Goal: Task Accomplishment & Management: Manage account settings

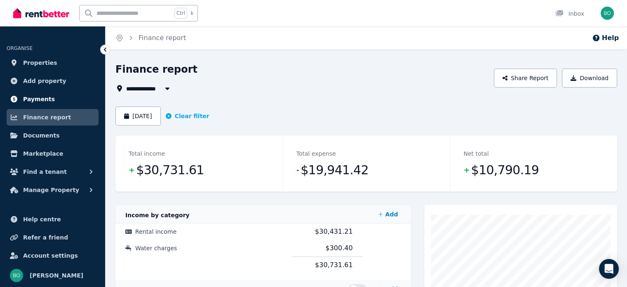
click at [43, 99] on span "Payments" at bounding box center [39, 99] width 32 height 10
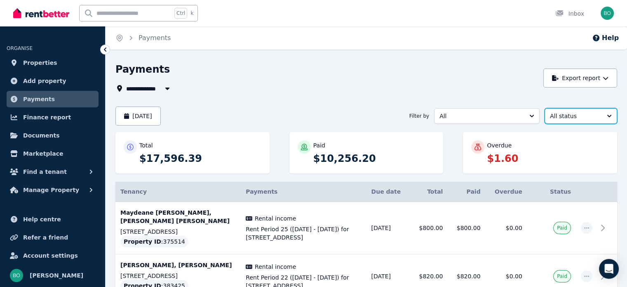
click at [590, 116] on span "All status" at bounding box center [575, 116] width 50 height 8
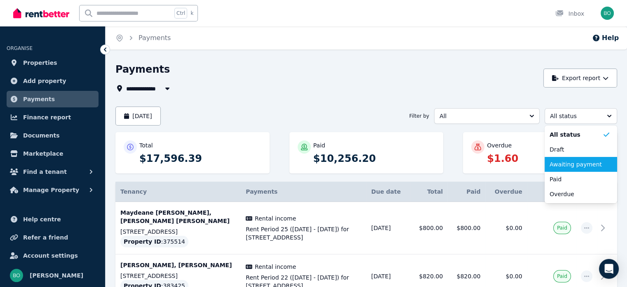
click at [585, 163] on span "Awaiting payment" at bounding box center [576, 164] width 53 height 8
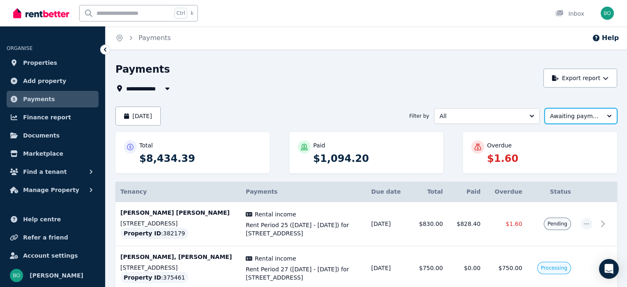
click at [606, 118] on button "Awaiting payment" at bounding box center [581, 116] width 73 height 16
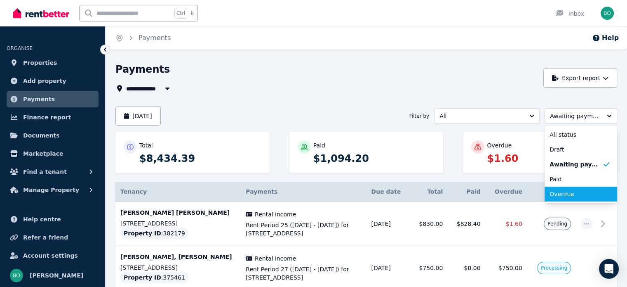
click at [569, 194] on span "Overdue" at bounding box center [576, 194] width 53 height 8
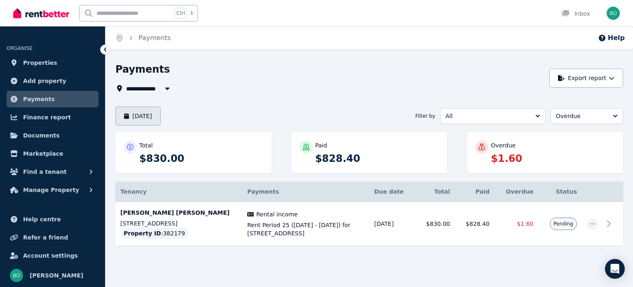
click at [161, 117] on button "[DATE]" at bounding box center [137, 115] width 45 height 19
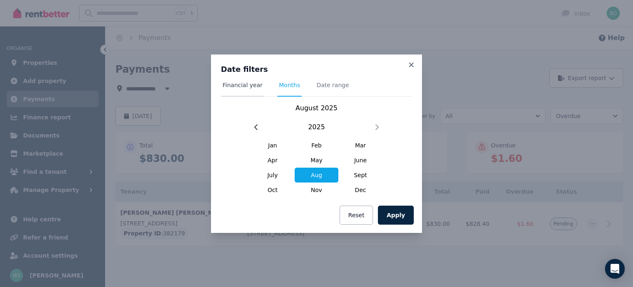
click at [249, 85] on span "Financial year" at bounding box center [243, 85] width 40 height 8
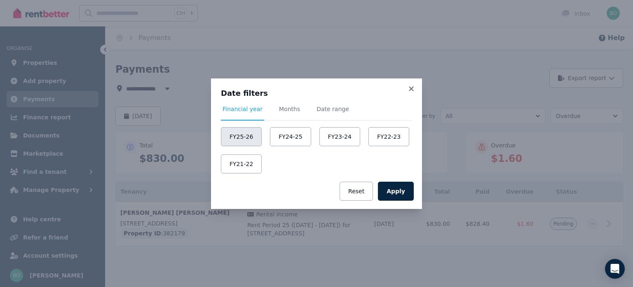
click at [247, 136] on button "FY25-26" at bounding box center [241, 136] width 41 height 19
click at [398, 189] on button "Apply" at bounding box center [396, 190] width 36 height 19
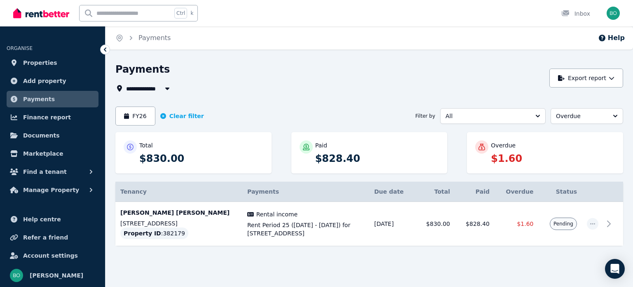
click at [154, 87] on span "All Properties" at bounding box center [152, 88] width 53 height 10
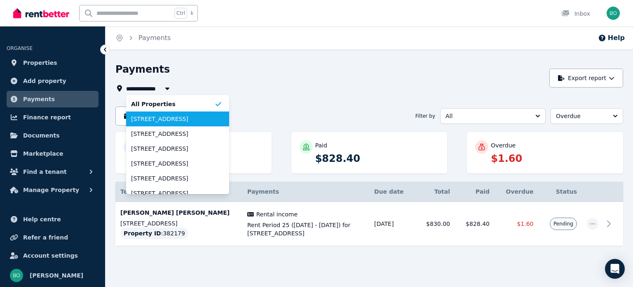
click at [163, 116] on span "[STREET_ADDRESS]" at bounding box center [172, 119] width 83 height 8
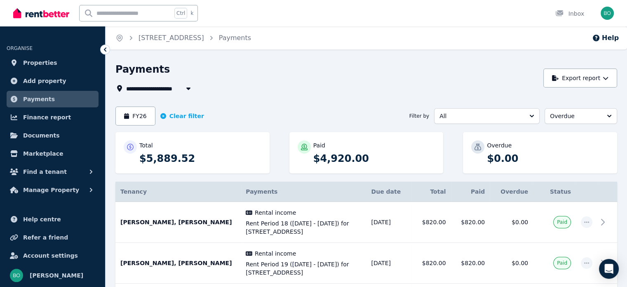
click at [157, 90] on span "[STREET_ADDRESS]" at bounding box center [162, 88] width 72 height 10
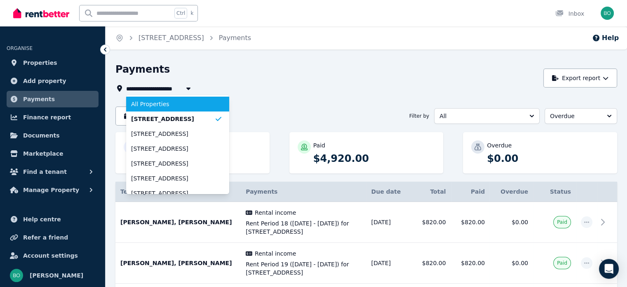
click at [158, 105] on span "All Properties" at bounding box center [172, 104] width 83 height 8
type input "**********"
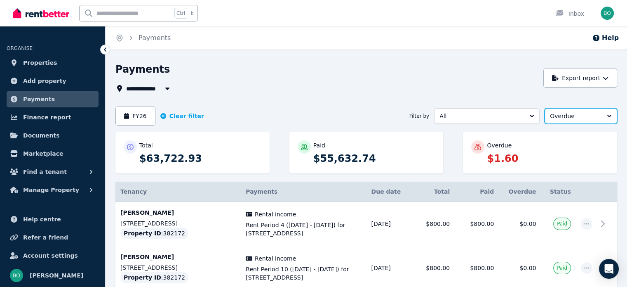
click at [590, 115] on span "Overdue" at bounding box center [575, 116] width 50 height 8
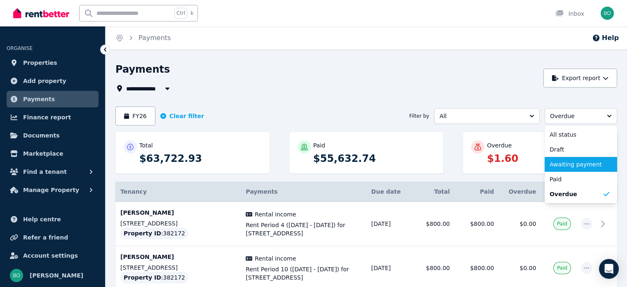
click at [572, 162] on span "Awaiting payment" at bounding box center [576, 164] width 53 height 8
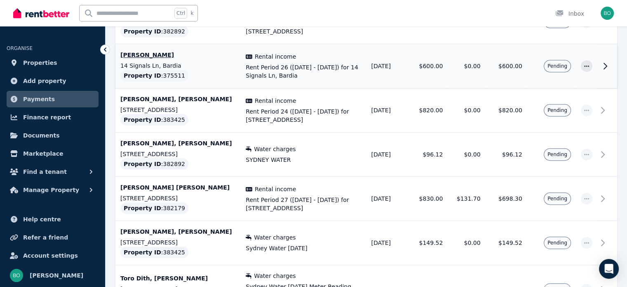
scroll to position [350, 0]
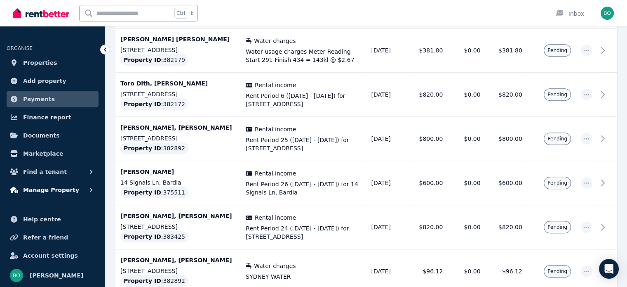
click at [56, 188] on span "Manage Property" at bounding box center [51, 190] width 56 height 10
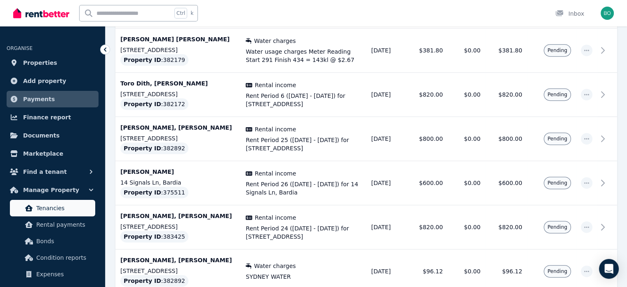
click at [58, 207] on span "Tenancies" at bounding box center [64, 208] width 56 height 10
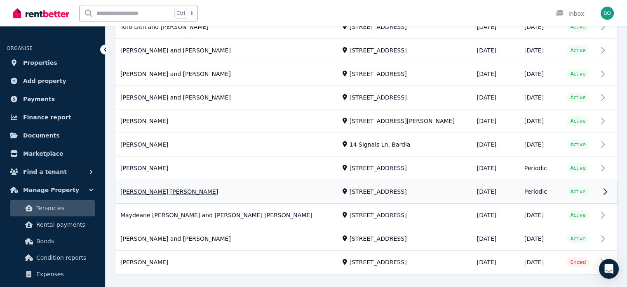
scroll to position [221, 0]
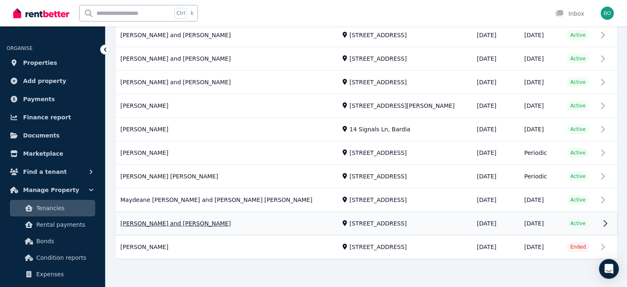
click at [204, 224] on link "View property details" at bounding box center [366, 223] width 502 height 23
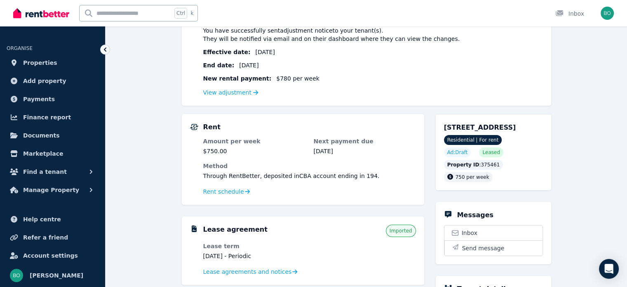
scroll to position [124, 0]
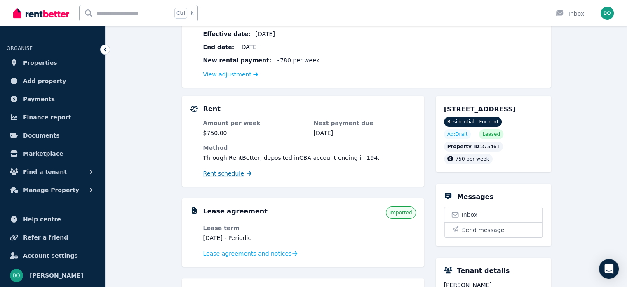
click at [234, 176] on span "Rent schedule" at bounding box center [223, 173] width 41 height 8
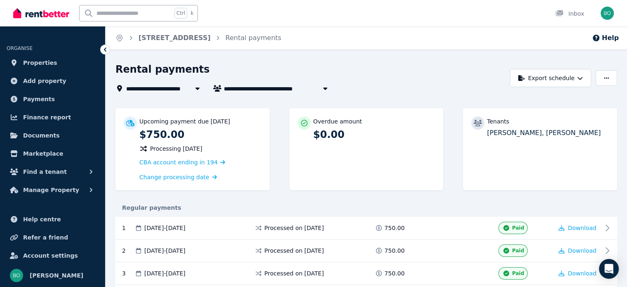
click at [183, 89] on span "[STREET_ADDRESS]" at bounding box center [162, 88] width 72 height 10
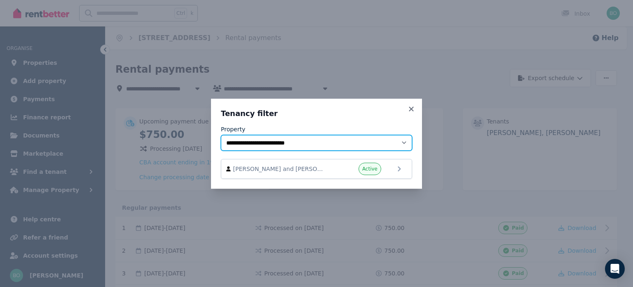
click at [402, 141] on select "**********" at bounding box center [316, 143] width 191 height 16
select select "**********"
click at [221, 135] on select "**********" at bounding box center [316, 143] width 191 height 16
click at [357, 145] on select "**********" at bounding box center [316, 143] width 191 height 16
click at [221, 135] on select "**********" at bounding box center [316, 143] width 191 height 16
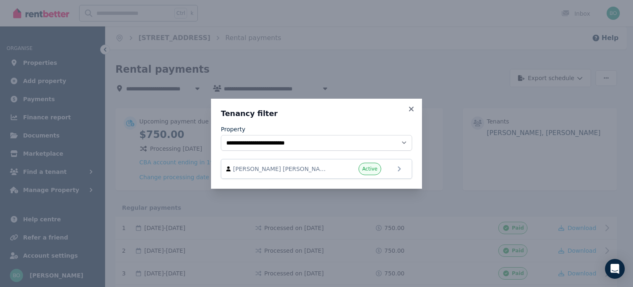
click at [458, 52] on div "**********" at bounding box center [316, 143] width 633 height 287
click at [411, 110] on icon at bounding box center [411, 108] width 5 height 5
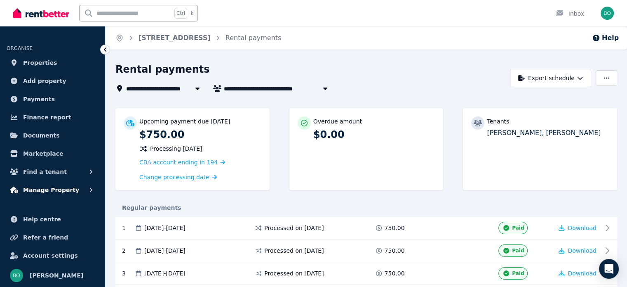
click at [43, 188] on span "Manage Property" at bounding box center [51, 190] width 56 height 10
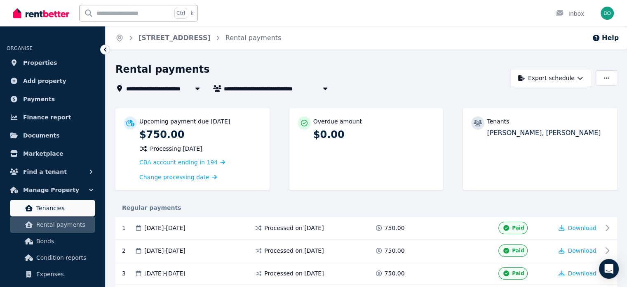
click at [43, 206] on span "Tenancies" at bounding box center [64, 208] width 56 height 10
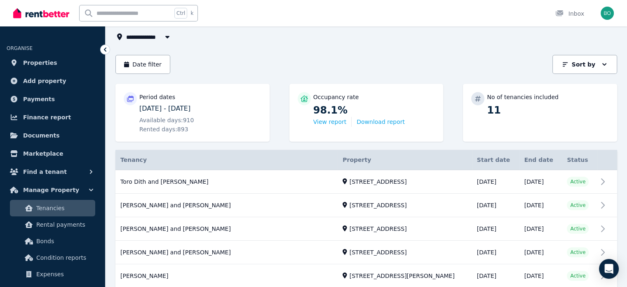
scroll to position [206, 0]
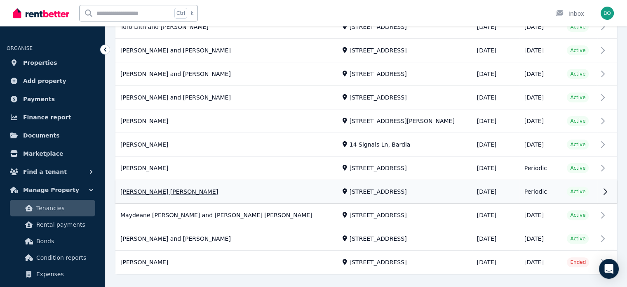
click at [148, 192] on link "View property details" at bounding box center [366, 191] width 502 height 23
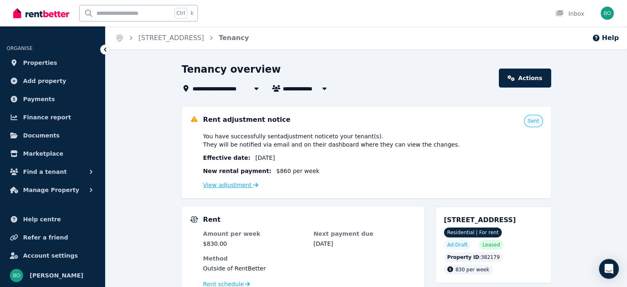
click at [233, 186] on link "View adjustment" at bounding box center [230, 184] width 55 height 7
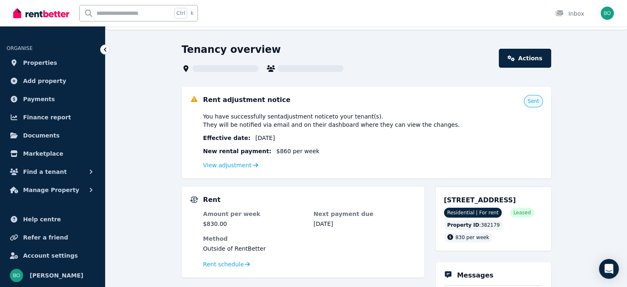
scroll to position [124, 0]
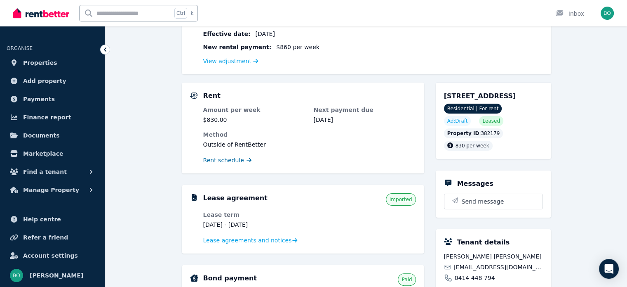
click at [229, 160] on span "Rent schedule" at bounding box center [223, 160] width 41 height 8
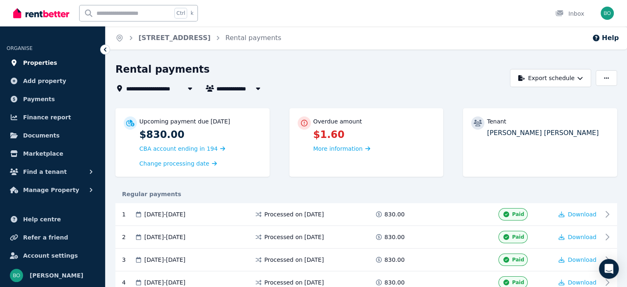
click at [49, 61] on span "Properties" at bounding box center [40, 63] width 34 height 10
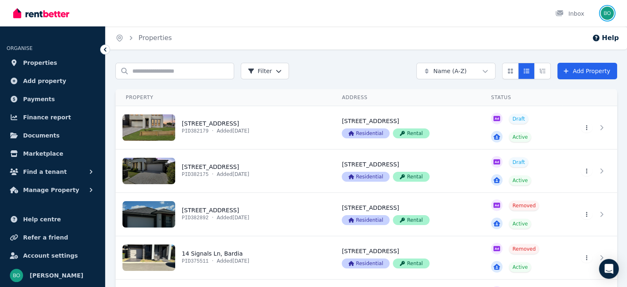
click at [610, 15] on img "button" at bounding box center [607, 13] width 13 height 13
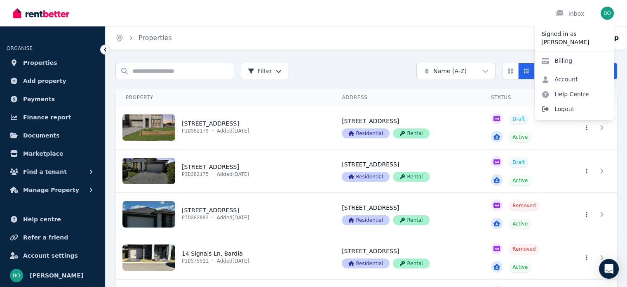
click at [559, 109] on span "Logout" at bounding box center [574, 108] width 79 height 15
